Goal: Task Accomplishment & Management: Use online tool/utility

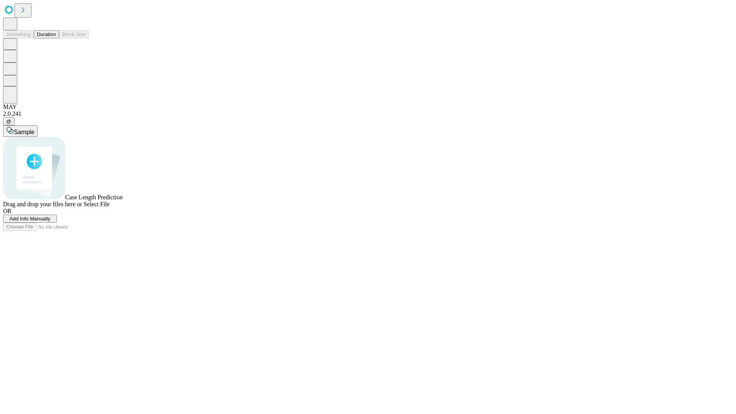
click at [56, 38] on button "Duration" at bounding box center [46, 34] width 25 height 8
click at [110, 207] on span "Select File" at bounding box center [97, 204] width 26 height 7
